Goal: Information Seeking & Learning: Learn about a topic

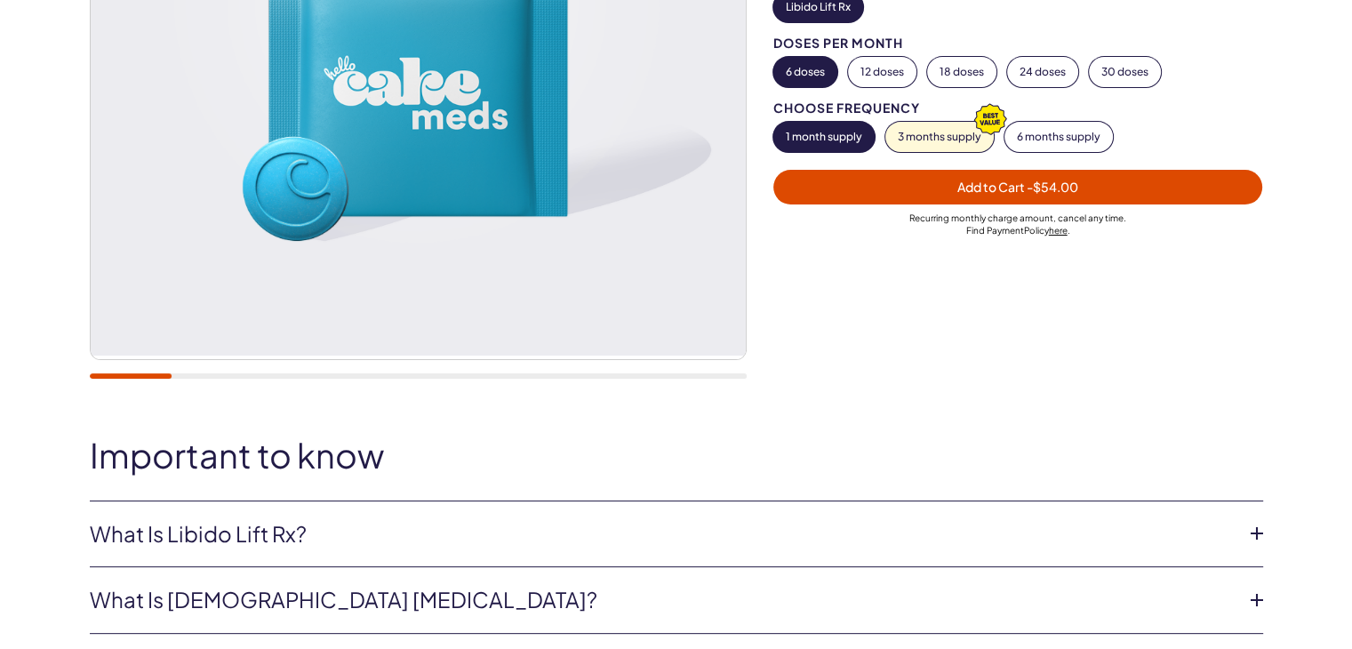
scroll to position [445, 0]
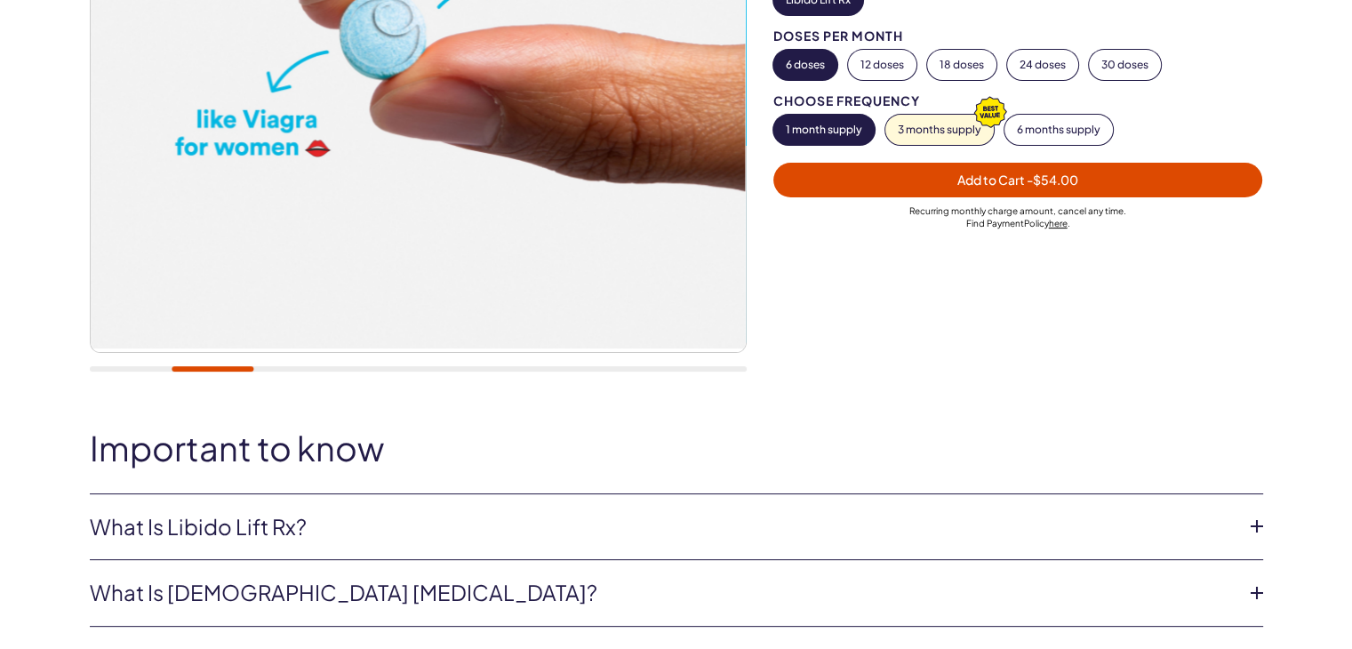
click at [164, 536] on link "What is Libido Lift Rx?" at bounding box center [662, 527] width 1145 height 30
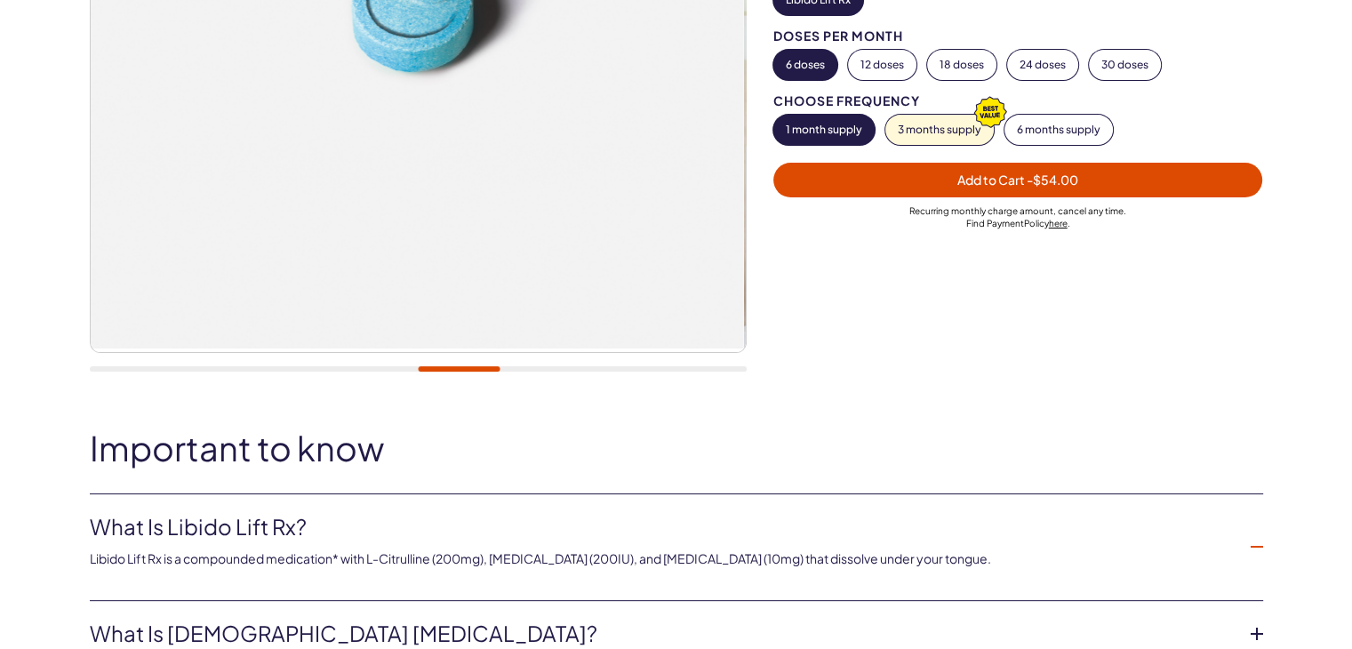
scroll to position [533, 0]
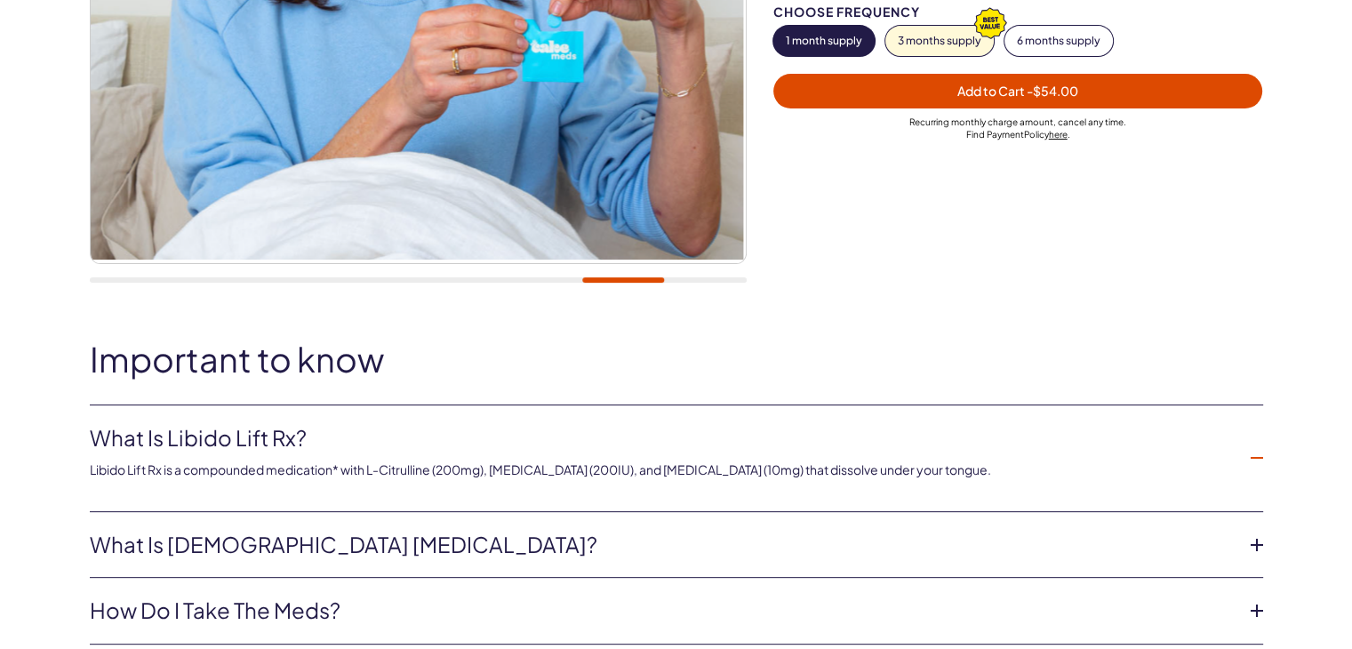
click at [388, 549] on link "What is [DEMOGRAPHIC_DATA] [MEDICAL_DATA]?" at bounding box center [662, 545] width 1145 height 30
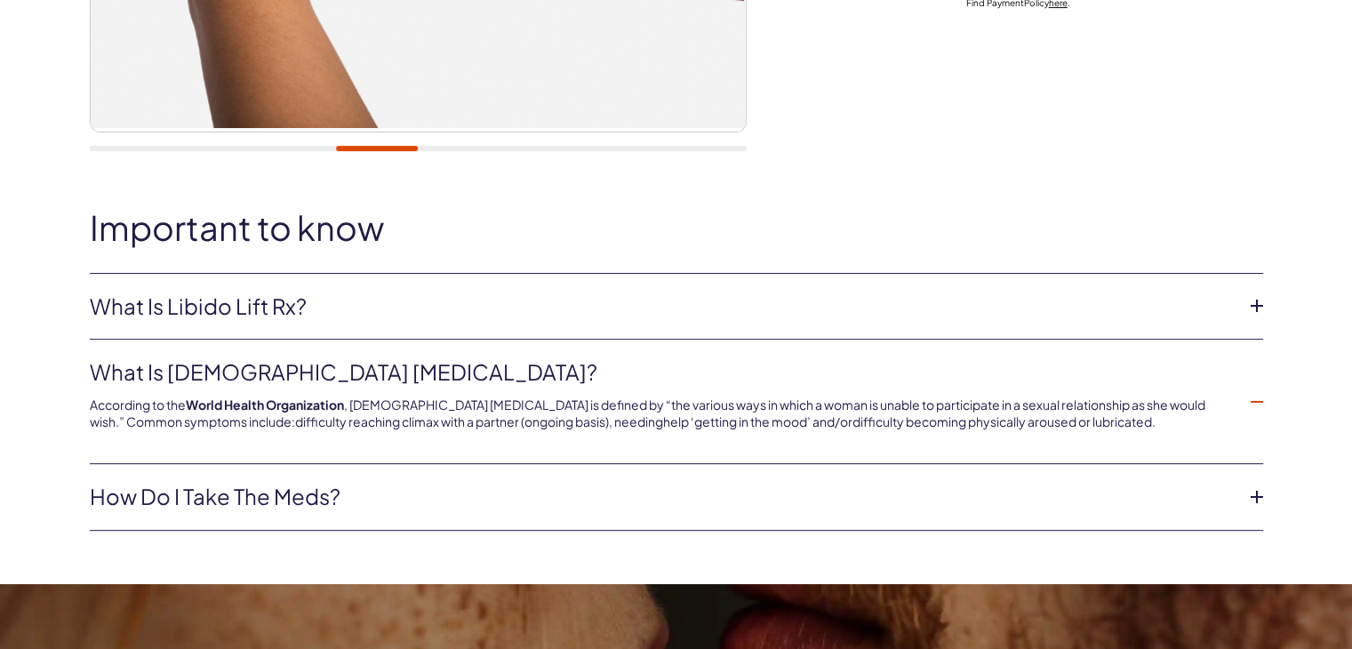
scroll to position [711, 0]
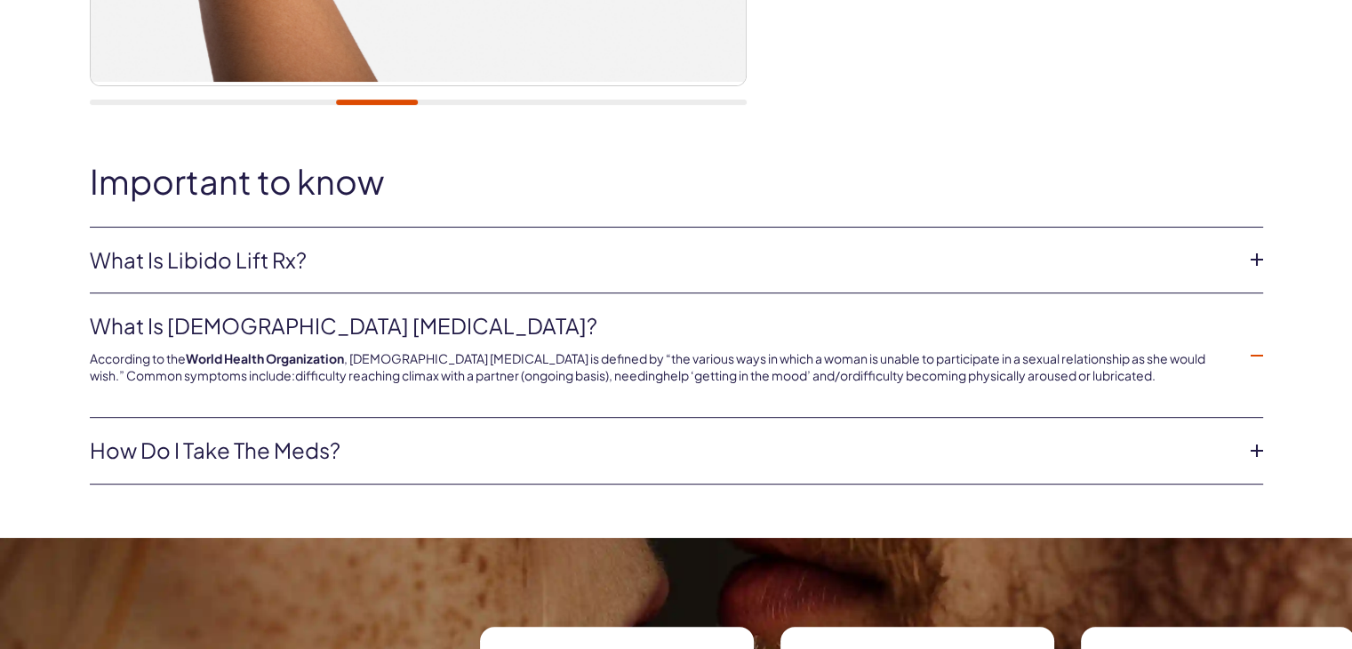
click at [260, 458] on link "How do I take the meds?" at bounding box center [662, 451] width 1145 height 30
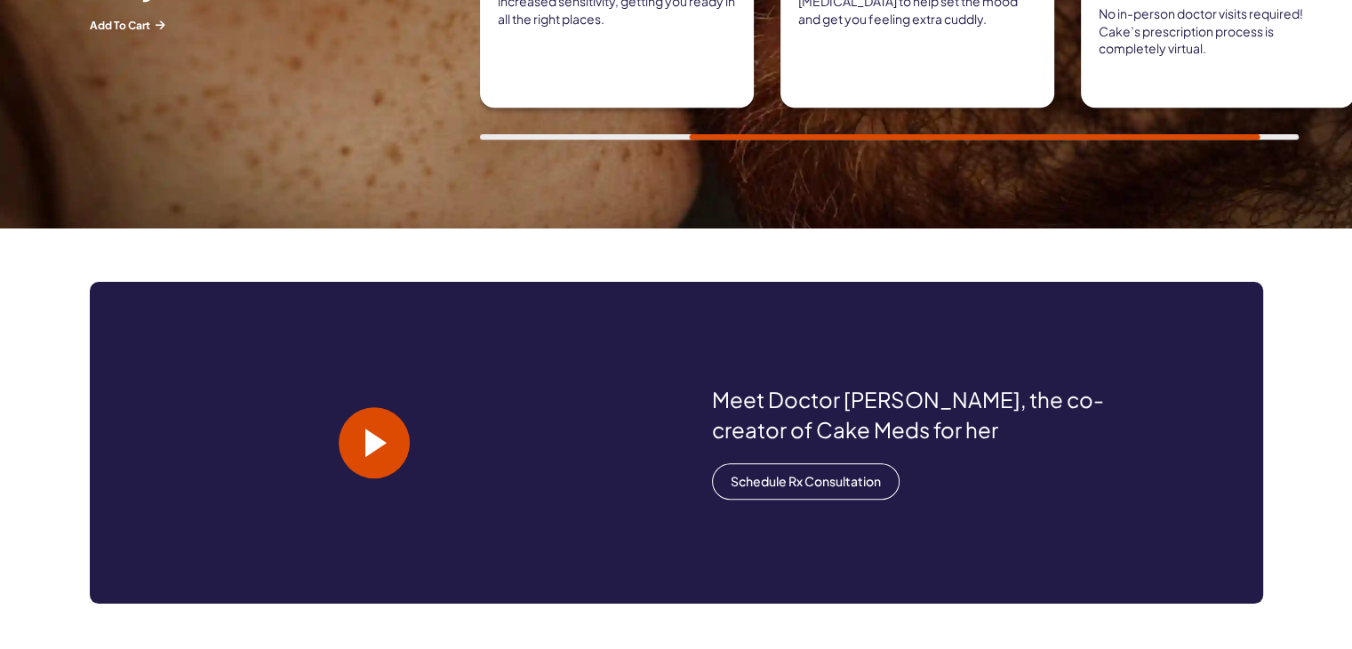
scroll to position [1511, 0]
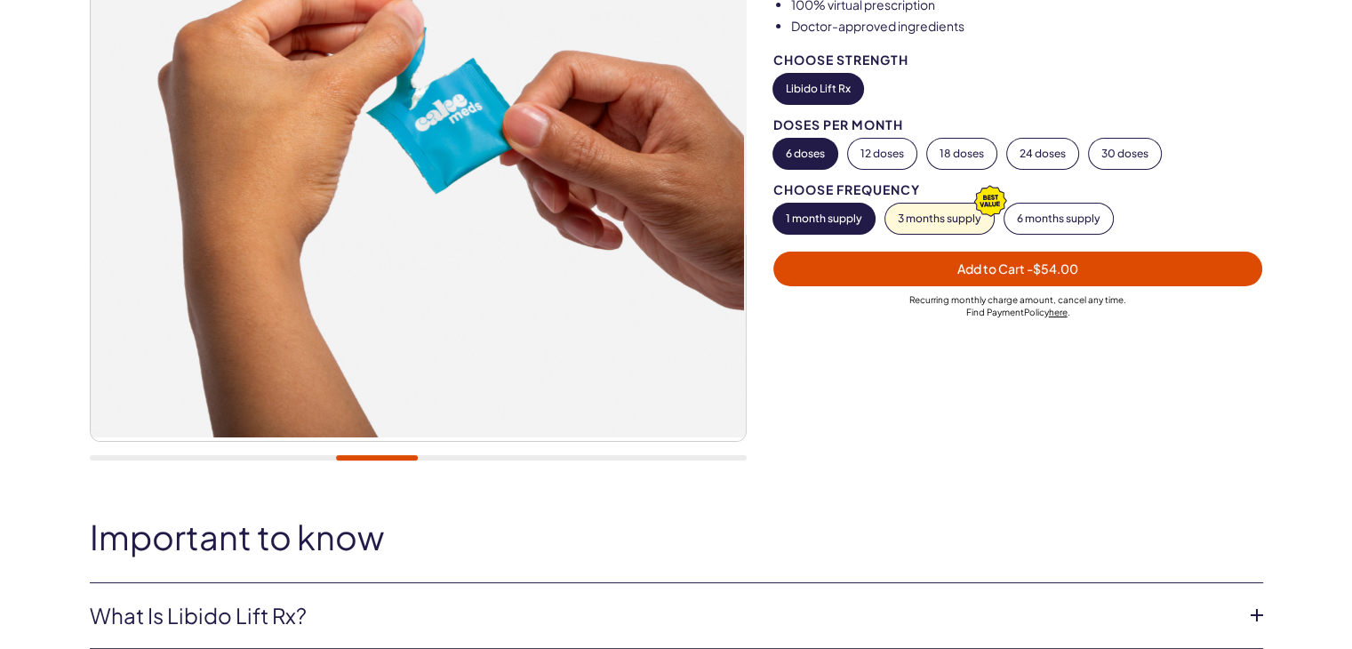
scroll to position [533, 0]
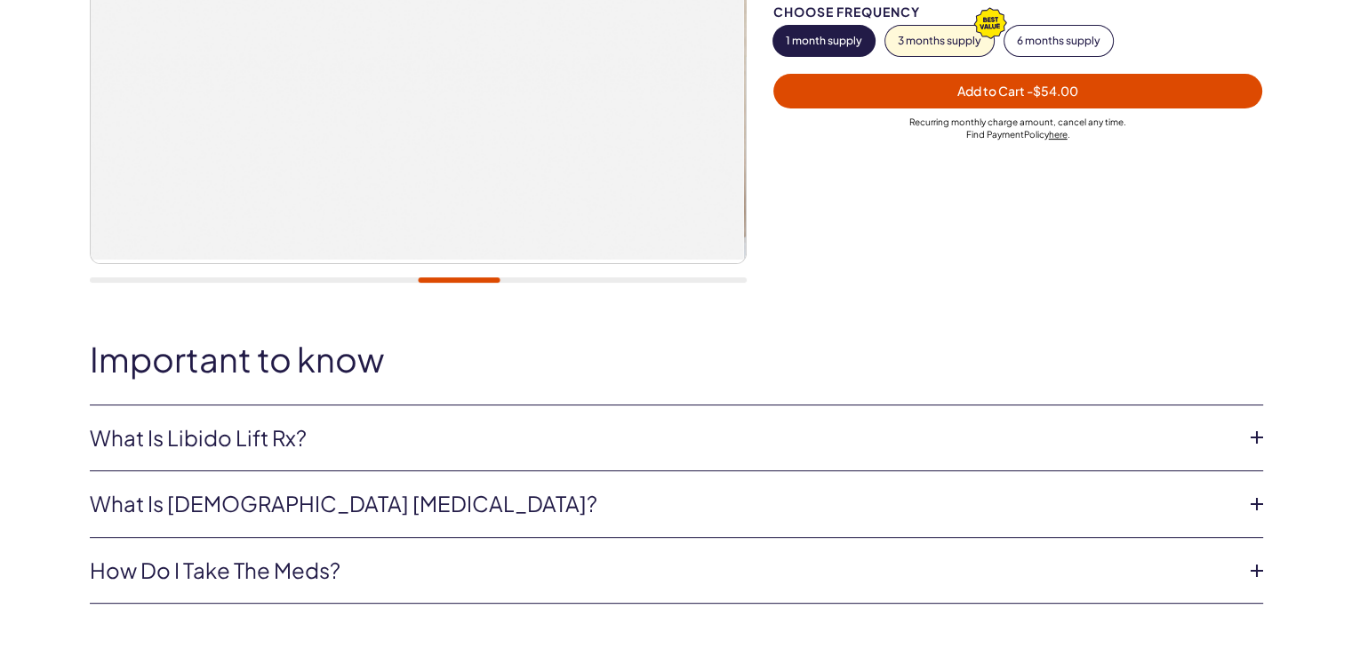
click at [208, 438] on link "What is Libido Lift Rx?" at bounding box center [662, 438] width 1145 height 30
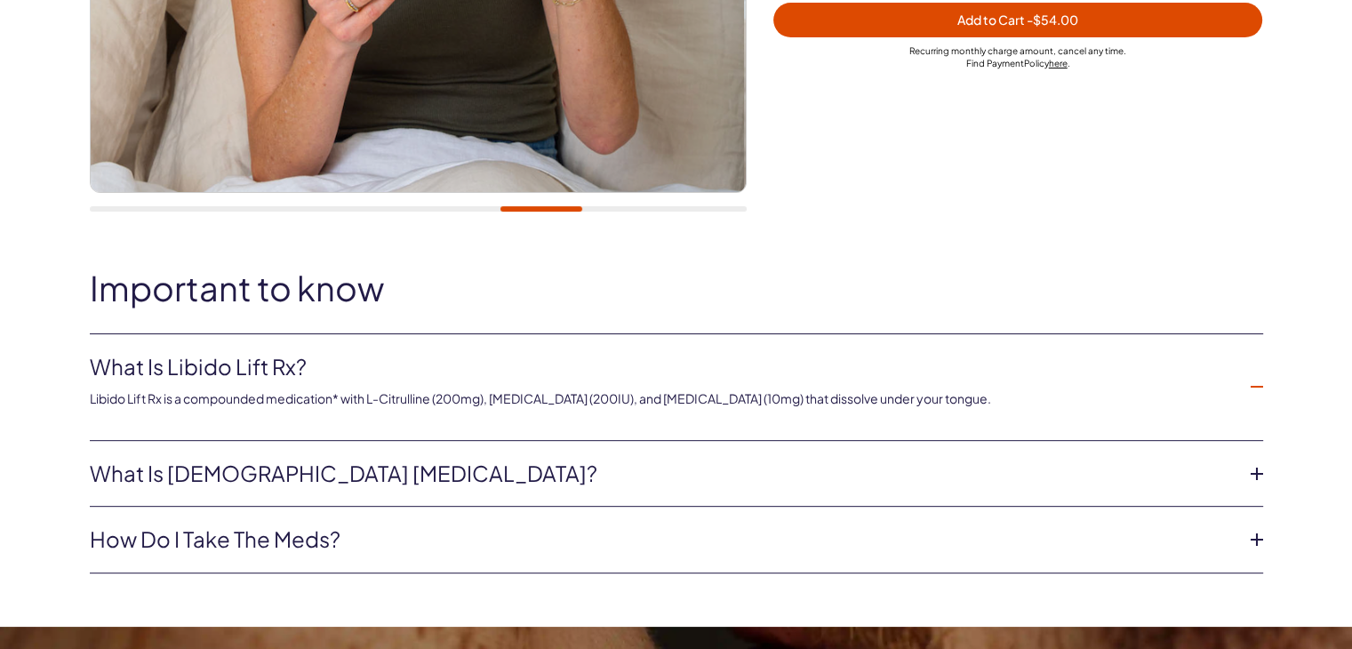
scroll to position [711, 0]
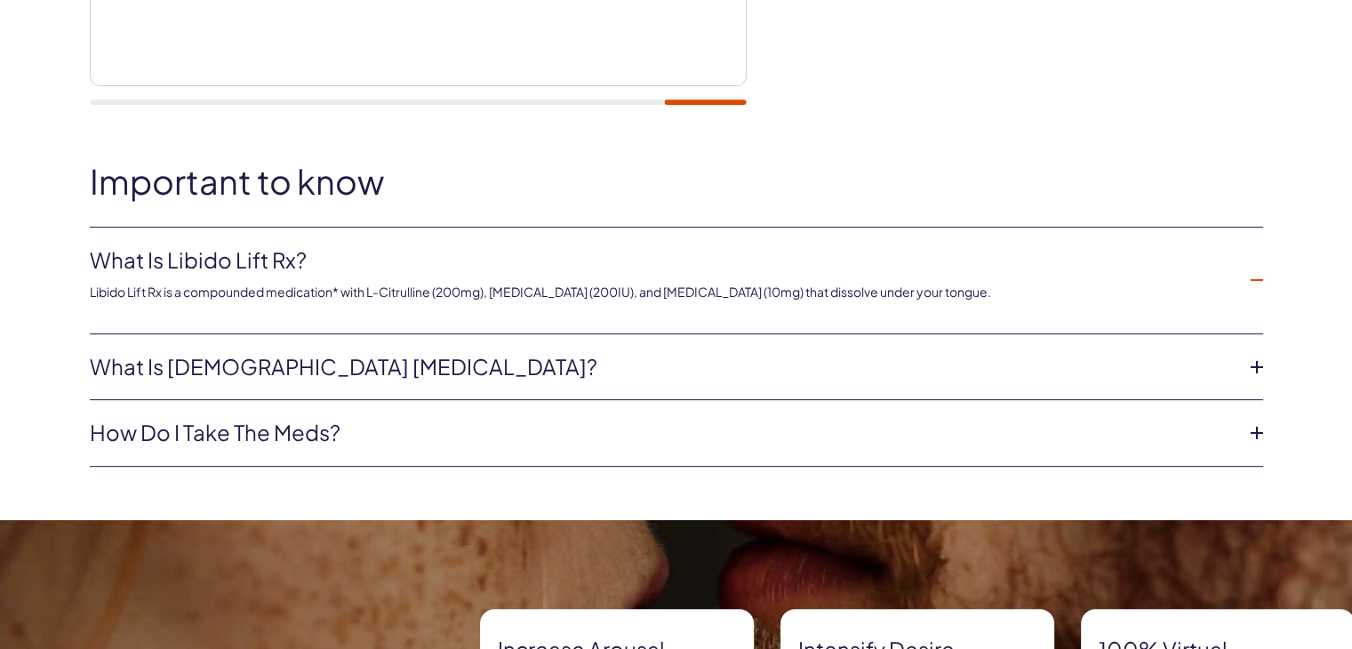
click at [276, 438] on link "How do I take the meds?" at bounding box center [662, 433] width 1145 height 30
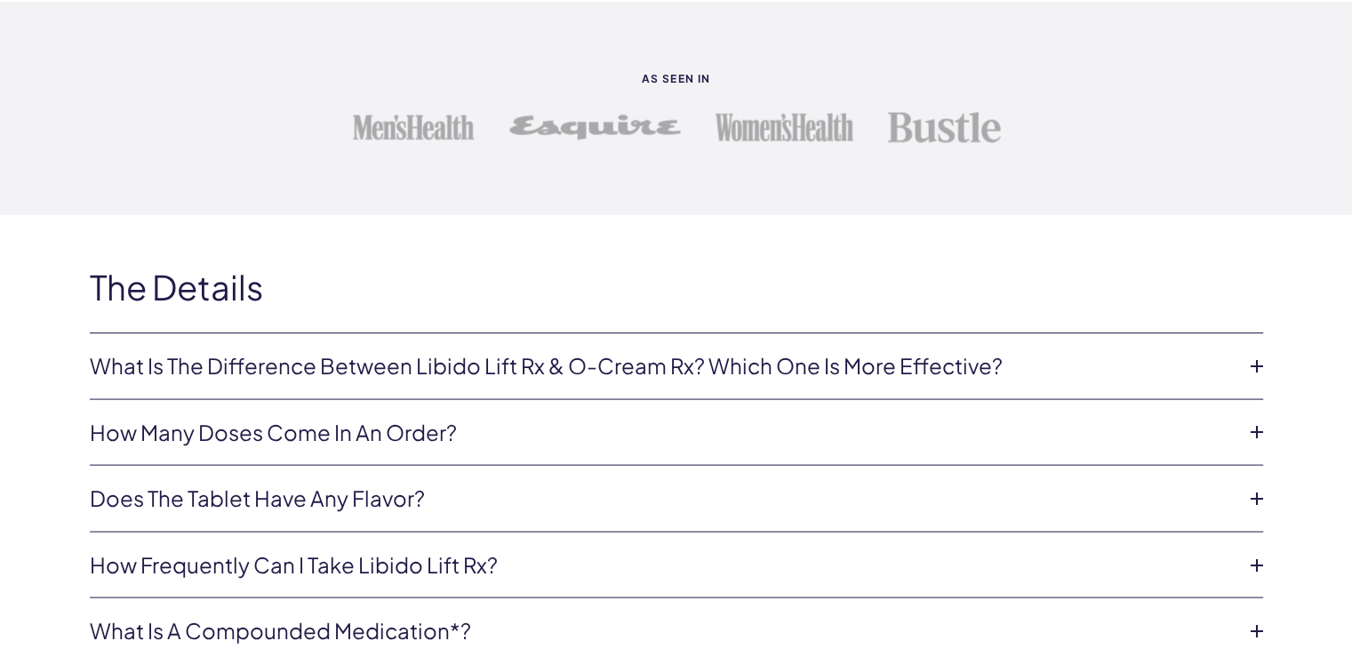
scroll to position [3645, 0]
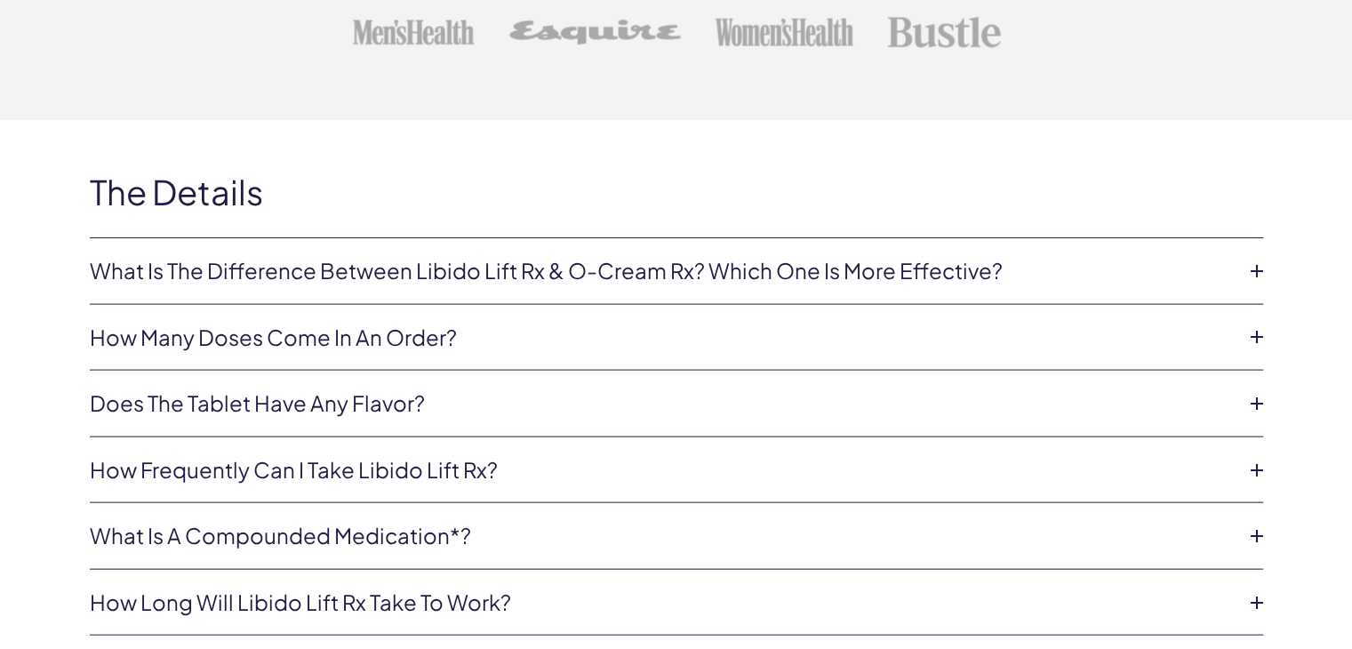
click at [609, 272] on link "What is the difference between Libido Lift Rx & O-Cream Rx? Which one is more e…" at bounding box center [662, 271] width 1145 height 30
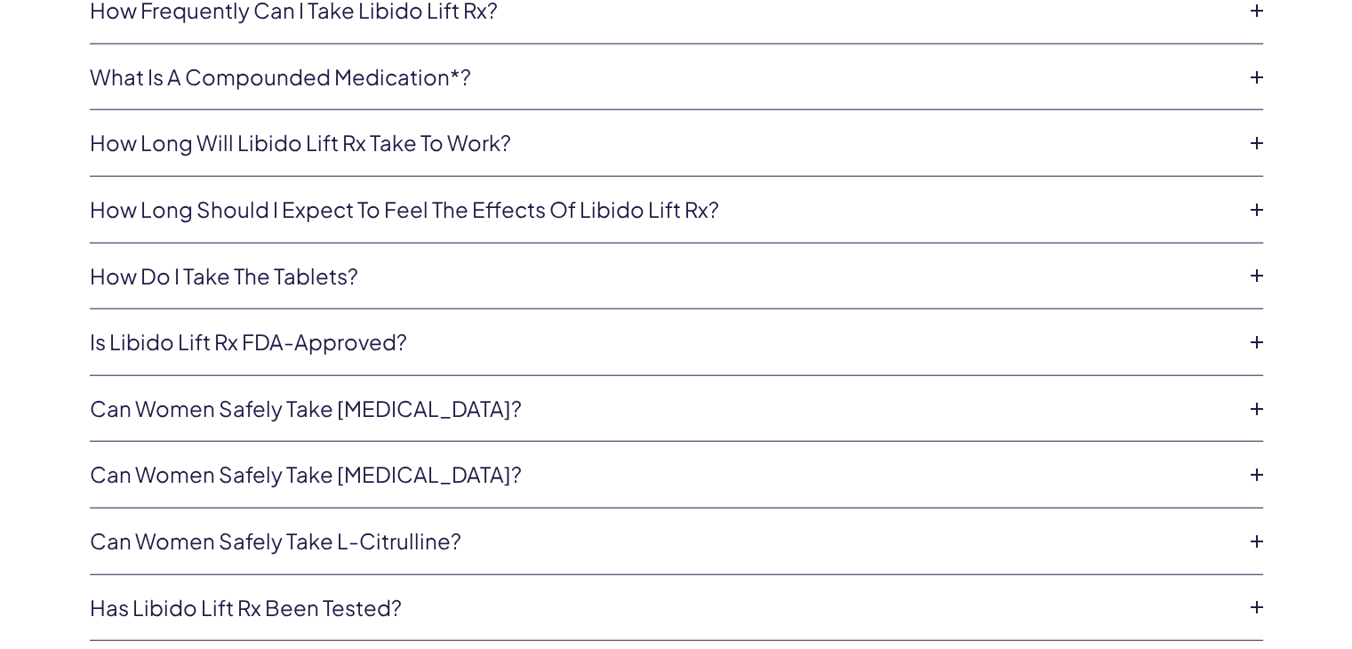
scroll to position [4267, 0]
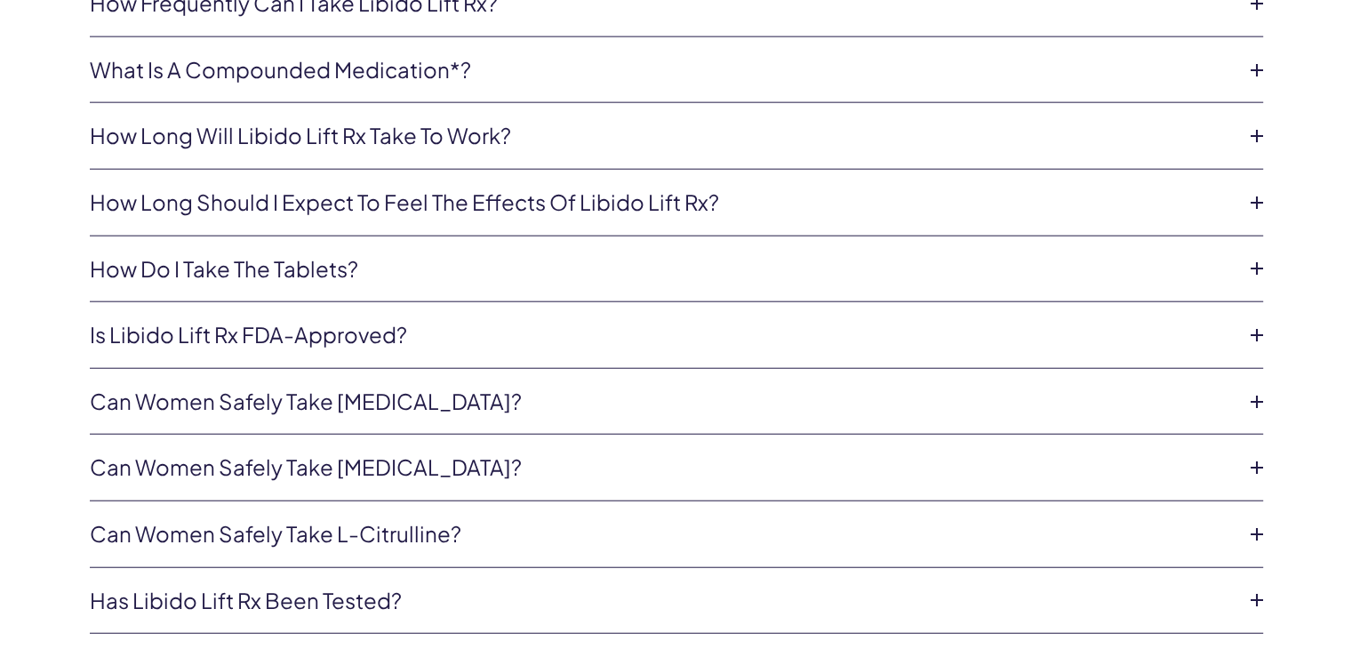
click at [216, 458] on link "Can women safely take [MEDICAL_DATA]?" at bounding box center [662, 468] width 1145 height 30
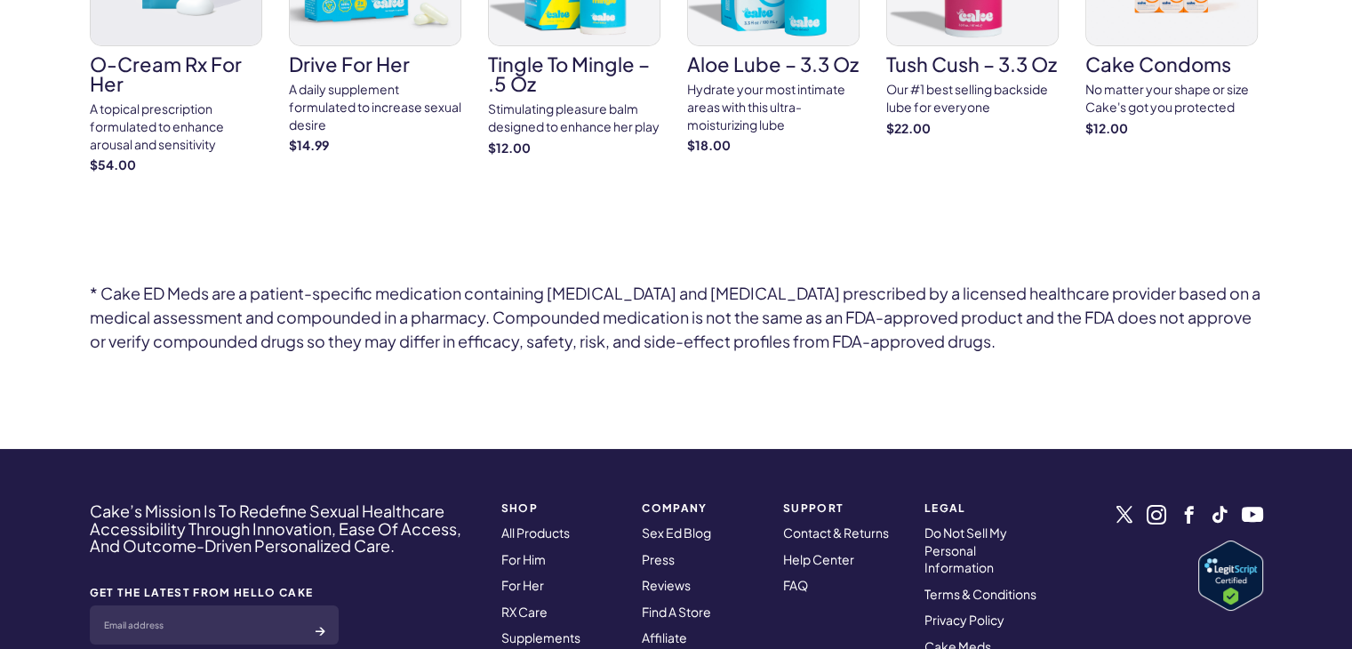
scroll to position [5978, 0]
